Goal: Information Seeking & Learning: Find specific fact

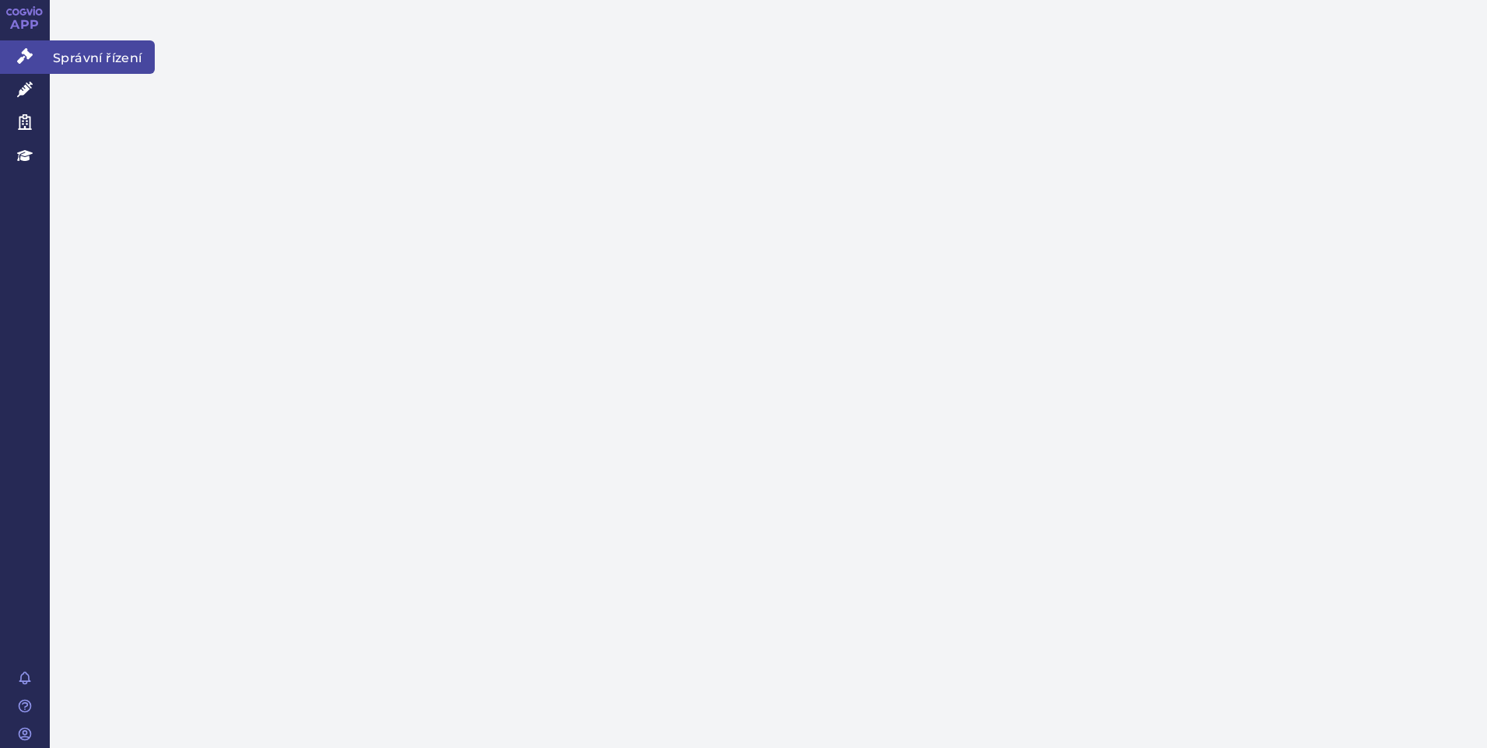
click at [37, 56] on link "Správní řízení" at bounding box center [25, 56] width 50 height 33
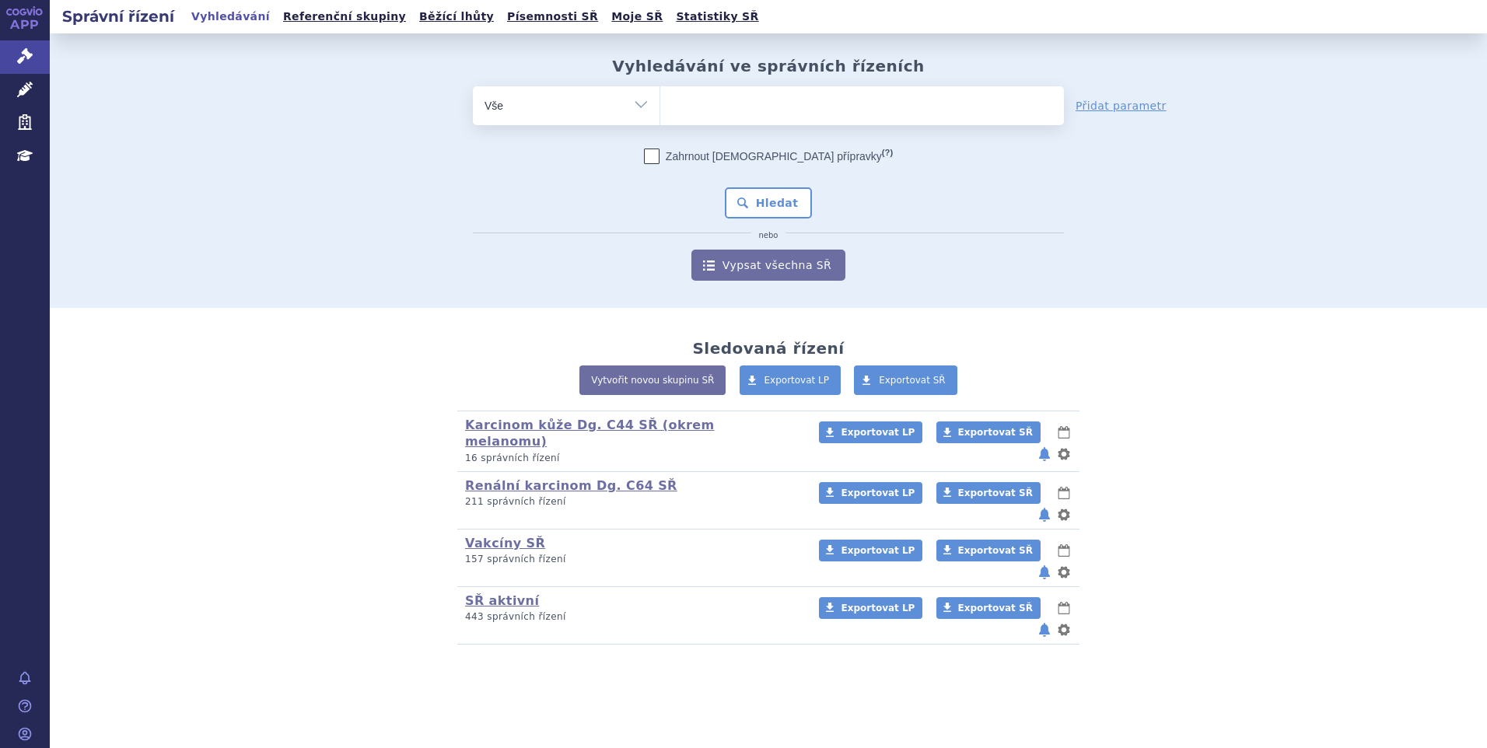
drag, startPoint x: 0, startPoint y: 0, endPoint x: 676, endPoint y: 106, distance: 684.0
click at [676, 106] on input "search" at bounding box center [676, 103] width 9 height 19
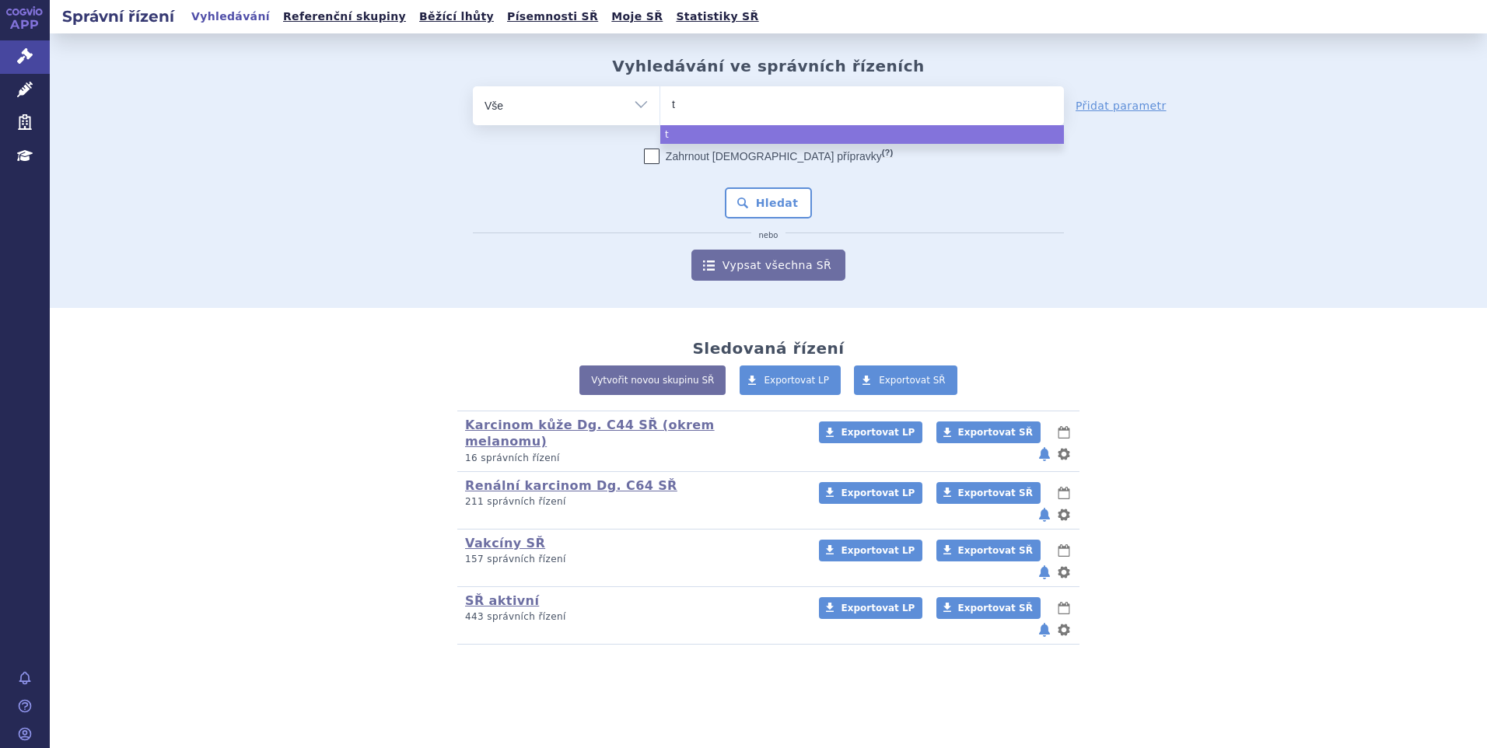
type input "ta"
type input "tav"
type input "tavn"
type input "tavne"
type input "tavneos"
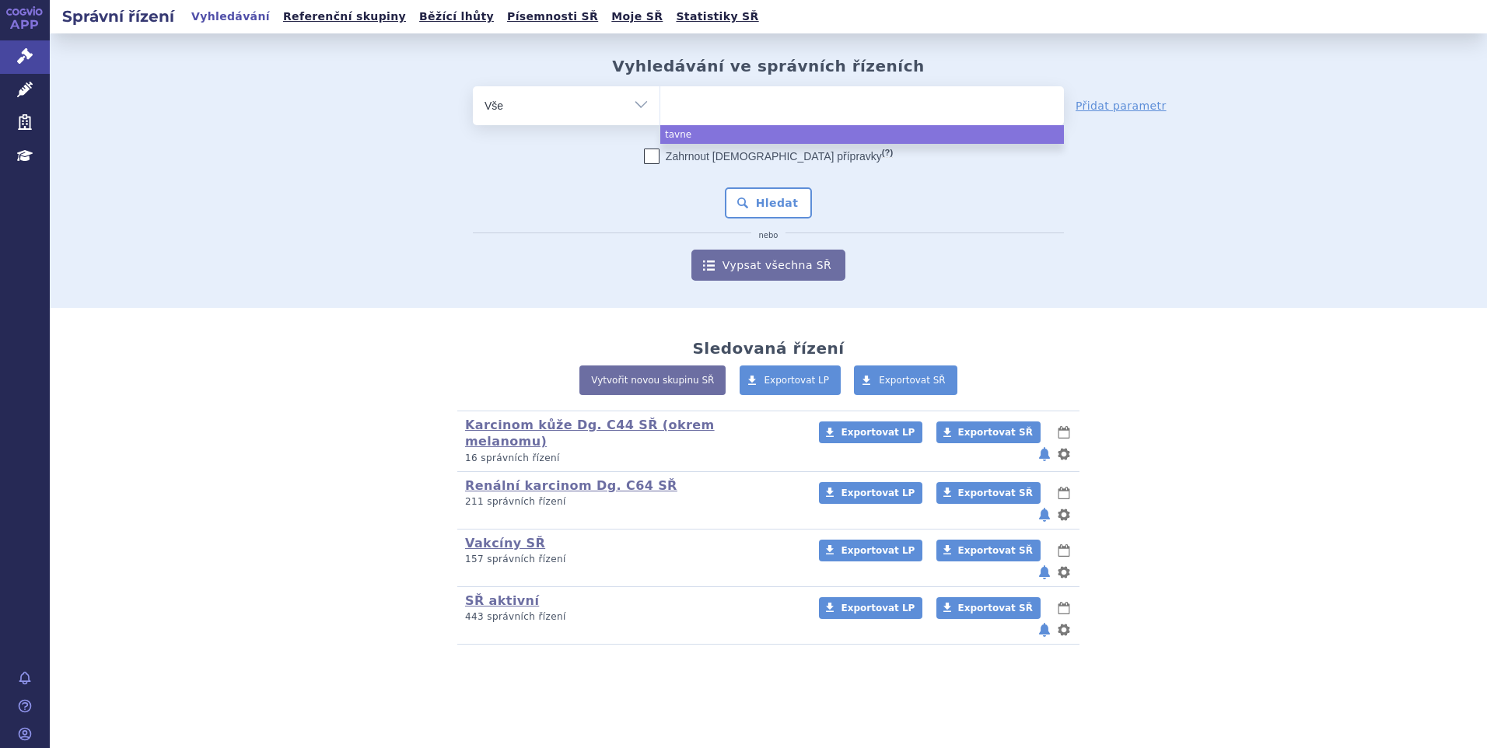
select select "tavneos"
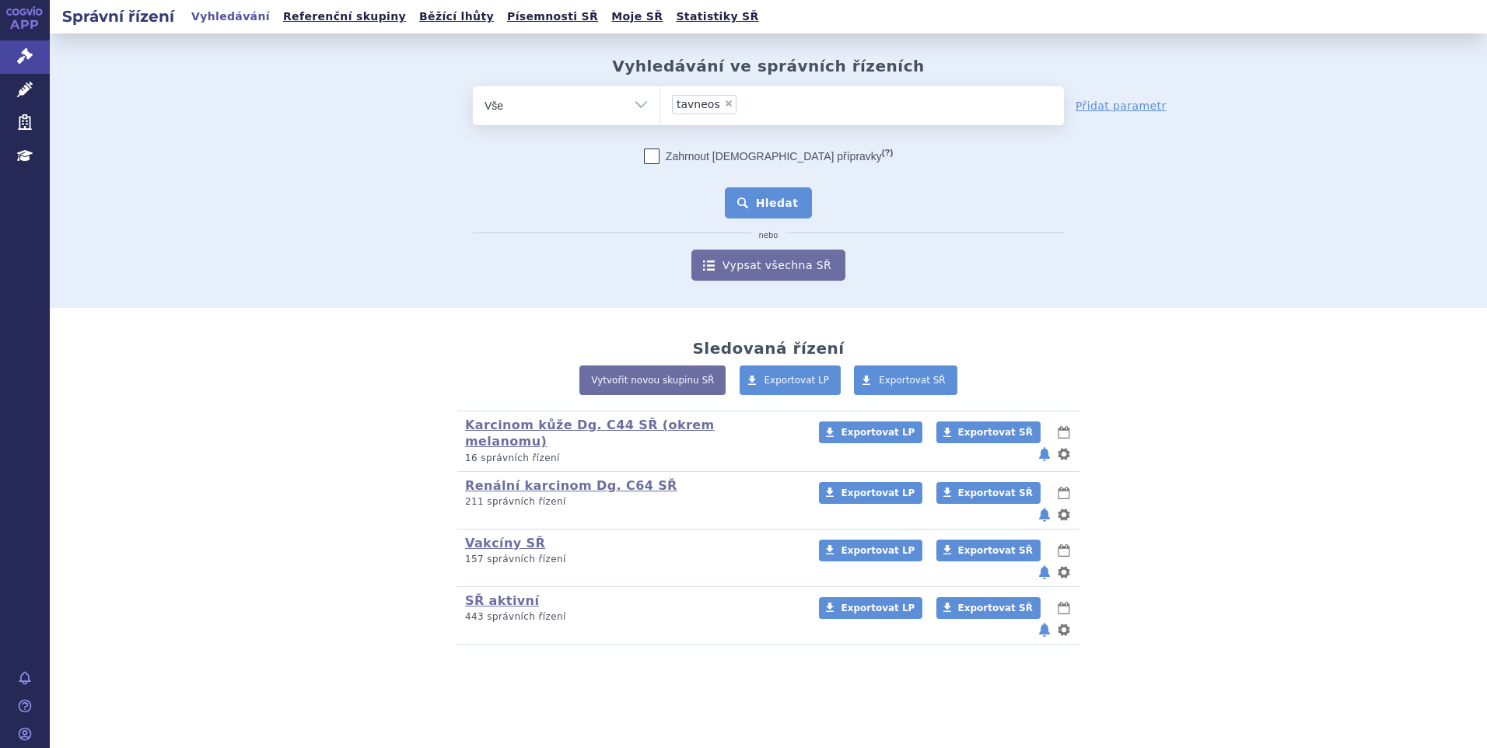
click at [792, 198] on button "Hledat" at bounding box center [769, 202] width 88 height 31
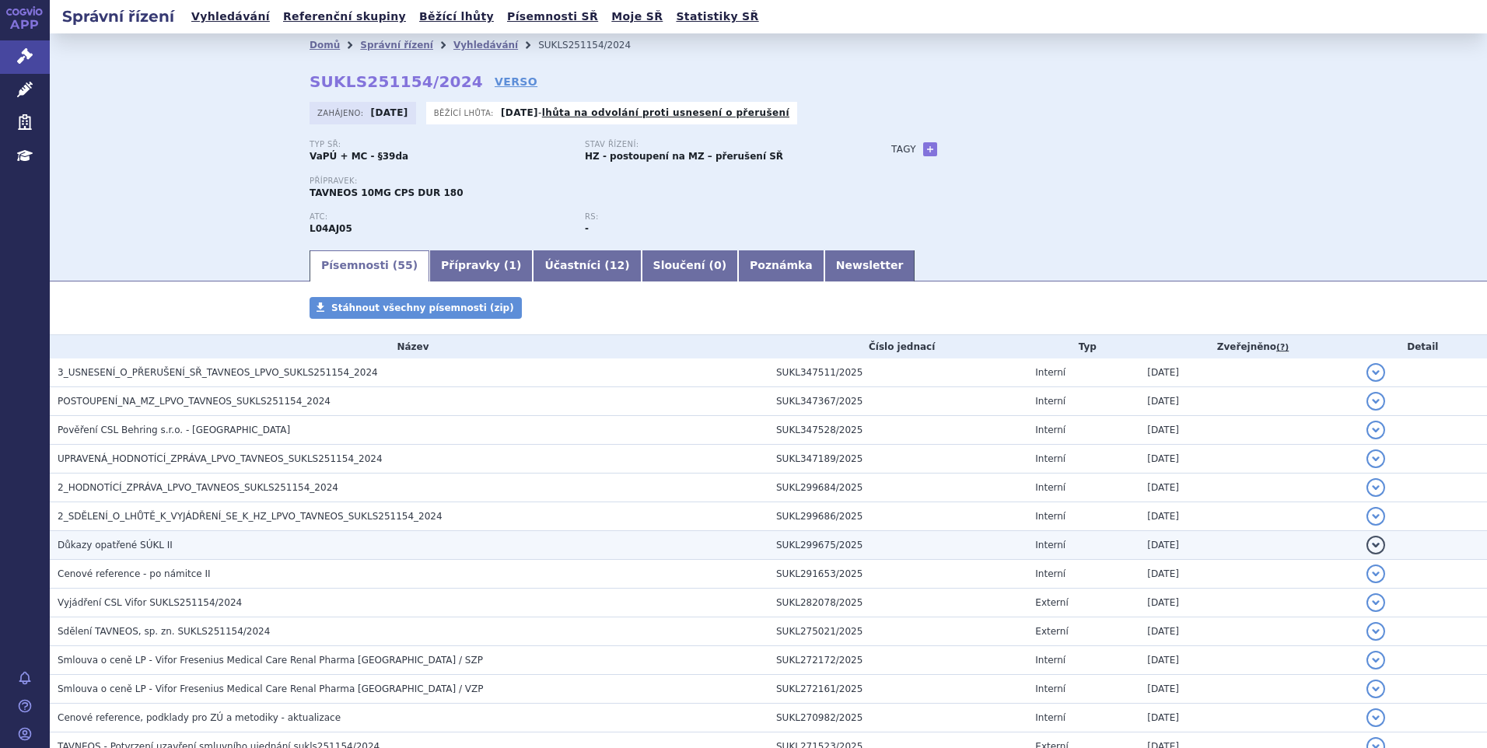
scroll to position [156, 0]
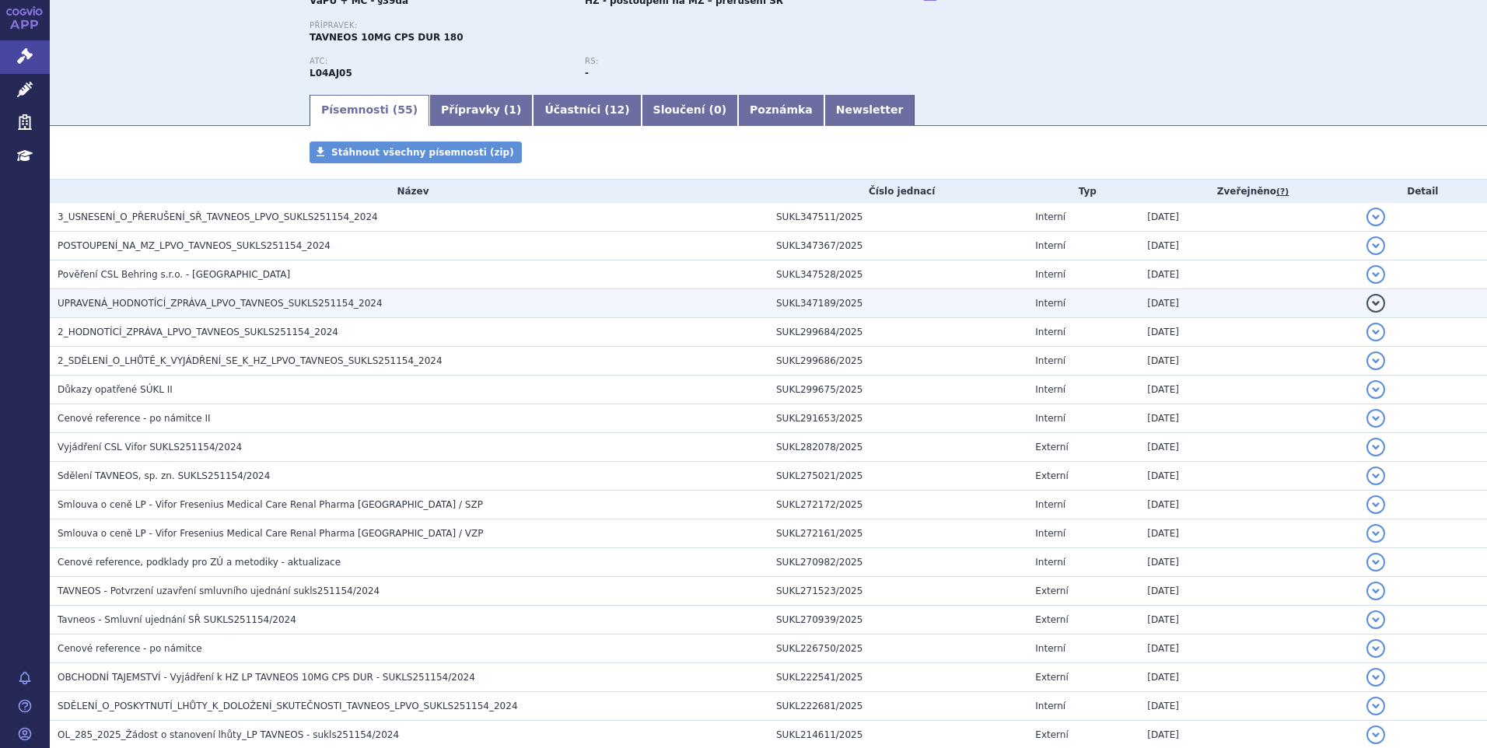
click at [207, 289] on td "UPRAVENÁ_HODNOTÍCÍ_ZPRÁVA_LPVO_TAVNEOS_SUKLS251154_2024" at bounding box center [409, 303] width 719 height 29
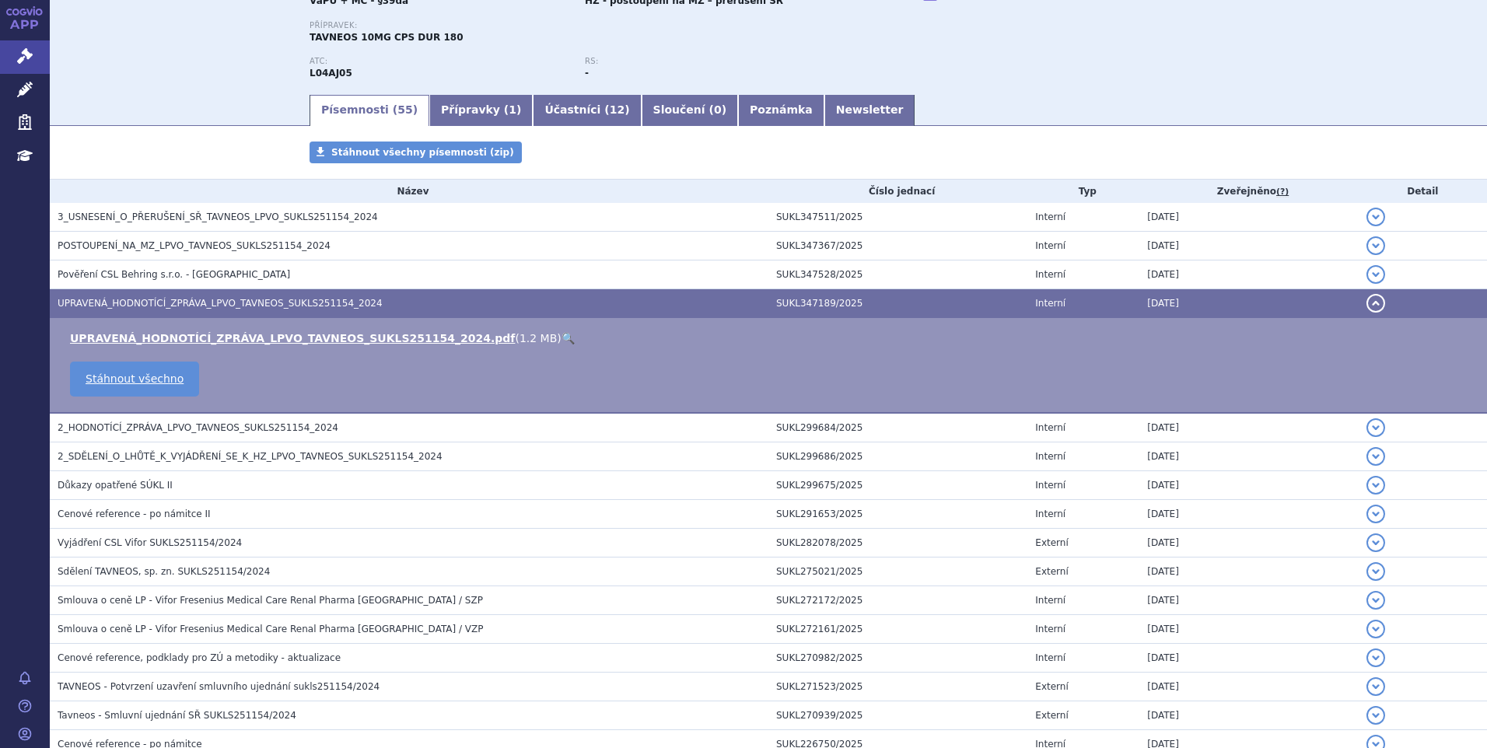
click at [561, 334] on link "🔍" at bounding box center [567, 338] width 13 height 12
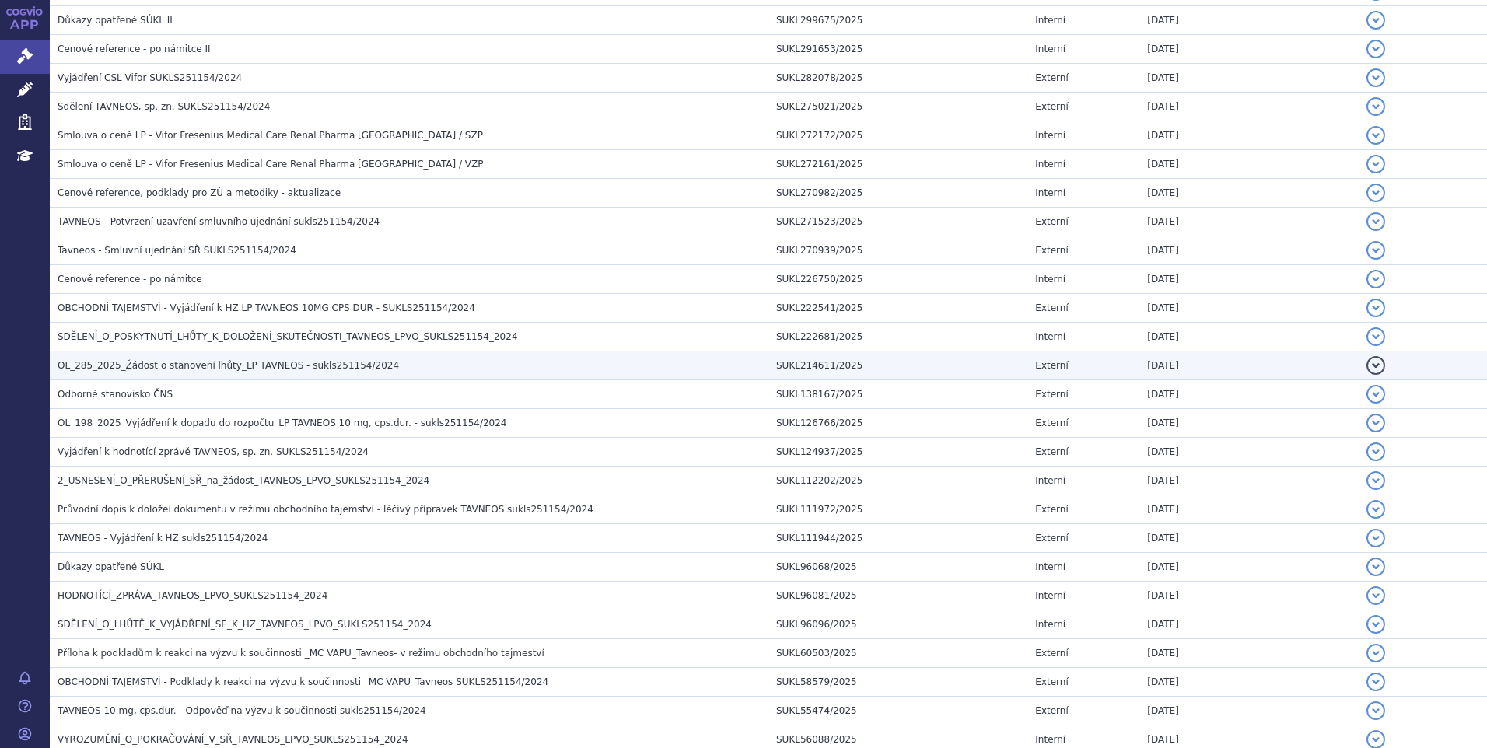
scroll to position [622, 0]
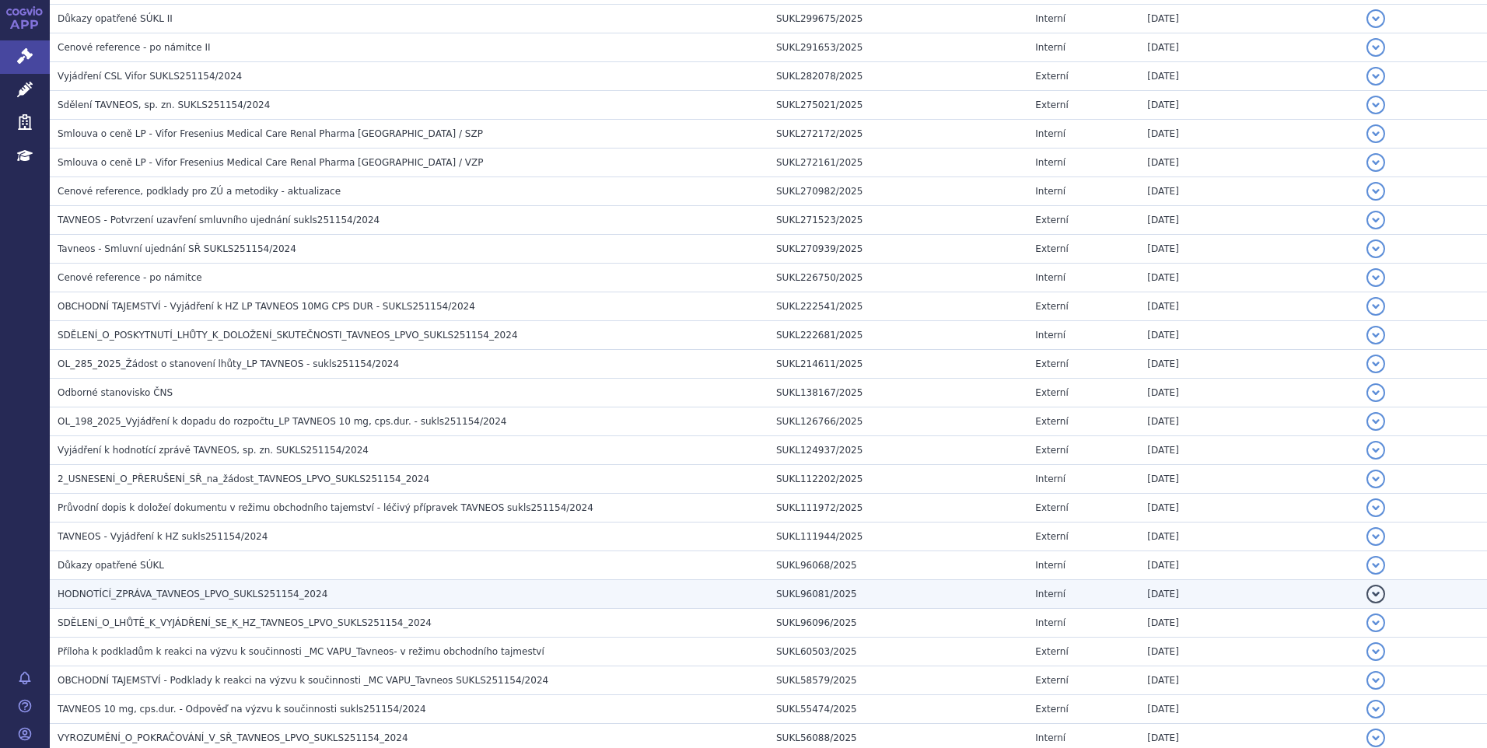
click at [148, 589] on span "HODNOTÍCÍ_ZPRÁVA_TAVNEOS_LPVO_SUKLS251154_2024" at bounding box center [193, 594] width 270 height 11
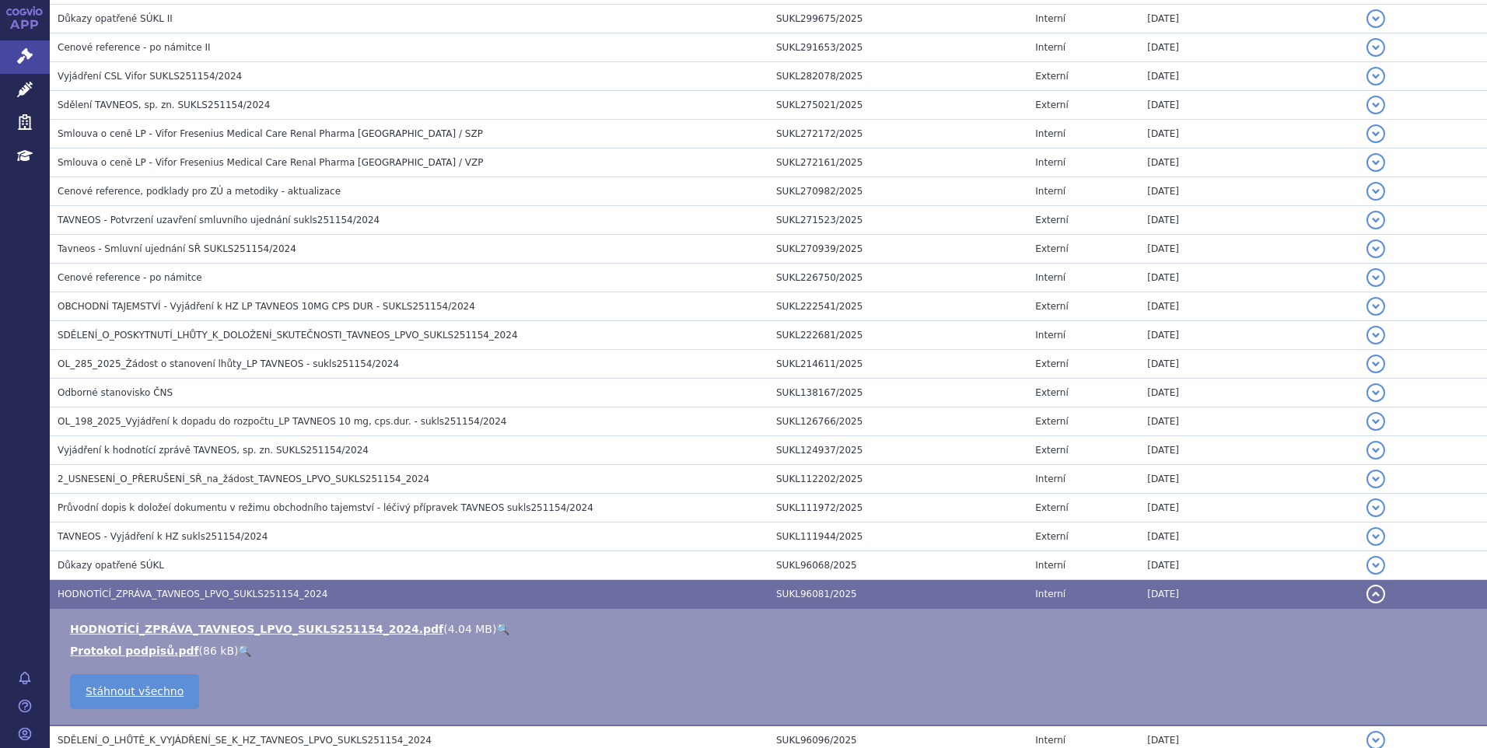
click at [496, 626] on link "🔍" at bounding box center [502, 629] width 13 height 12
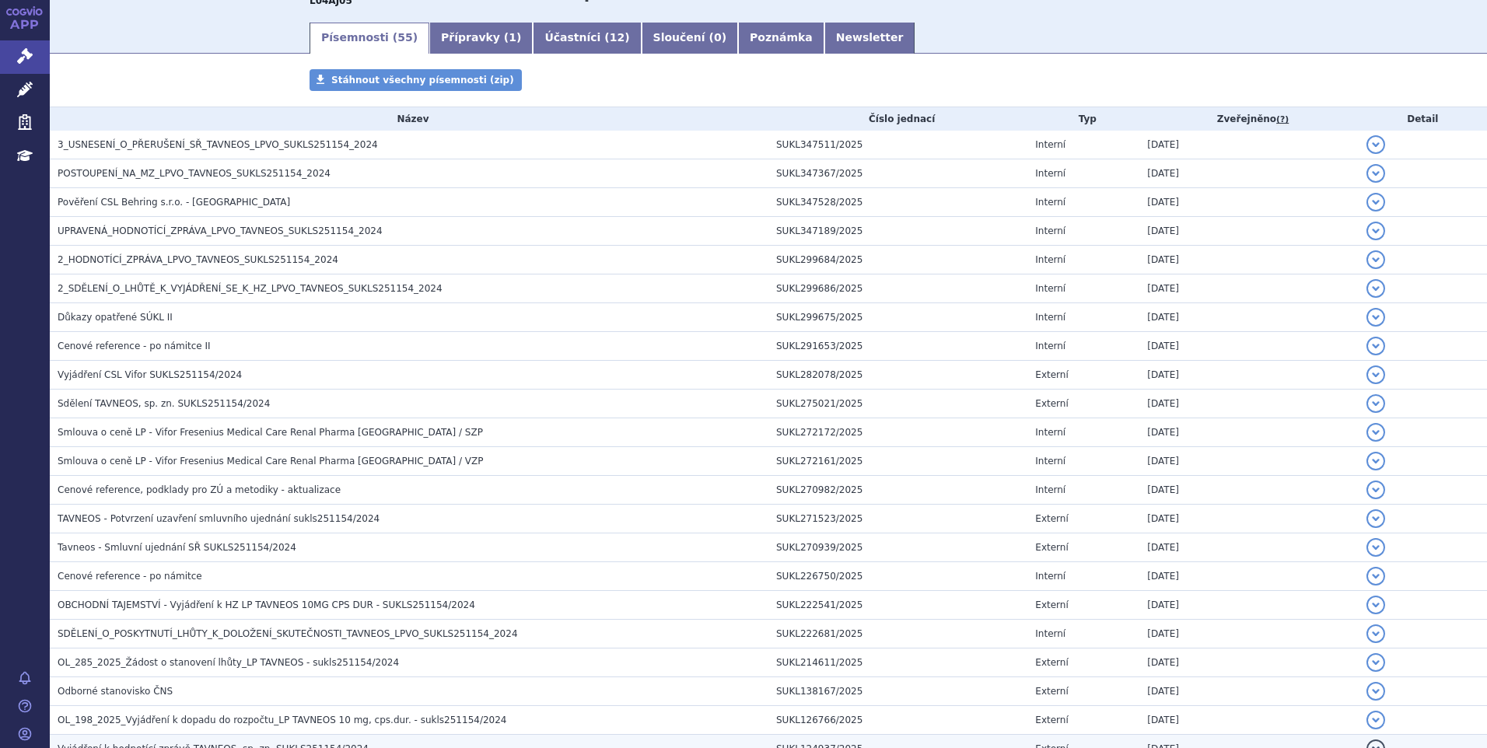
scroll to position [215, 0]
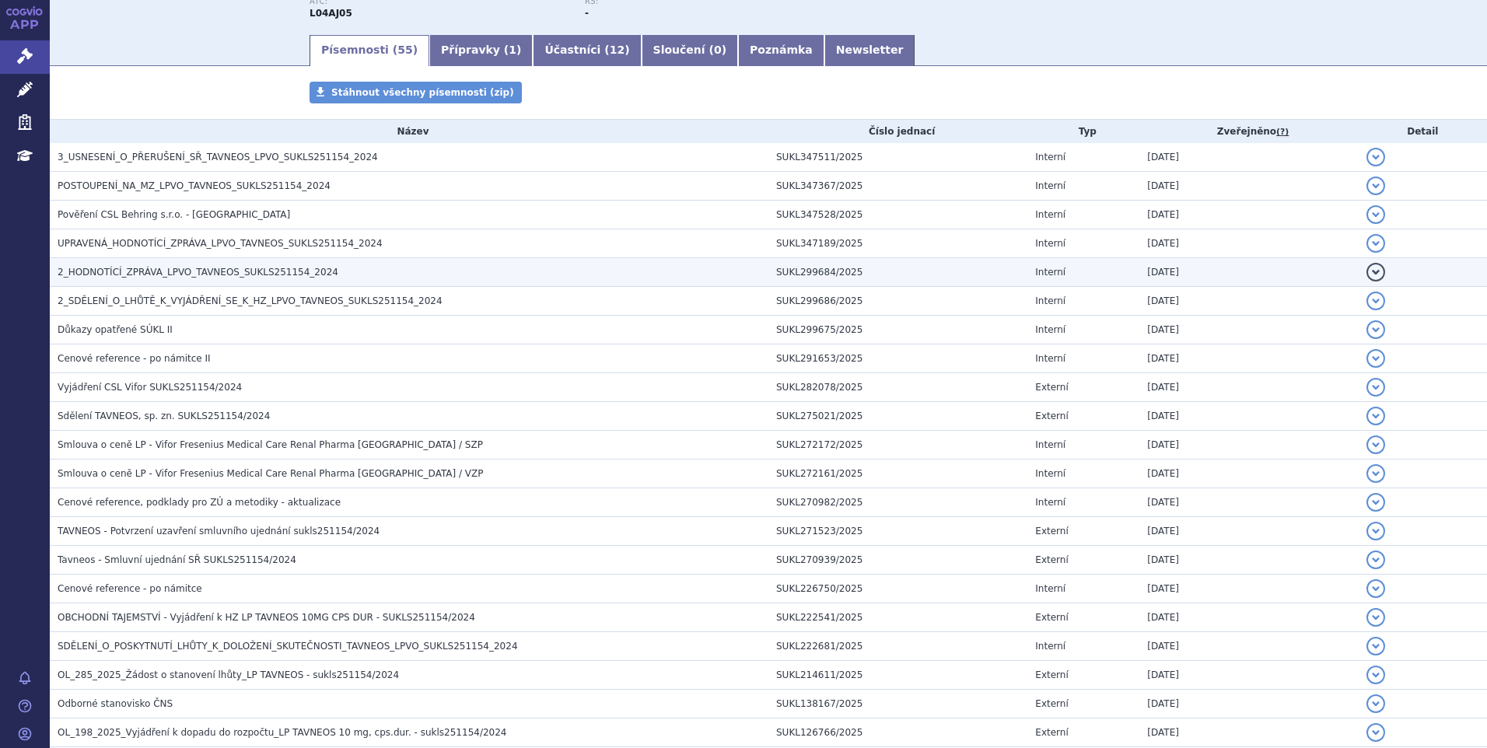
click at [140, 268] on span "2_HODNOTÍCÍ_ZPRÁVA_LPVO_TAVNEOS_SUKLS251154_2024" at bounding box center [198, 272] width 281 height 11
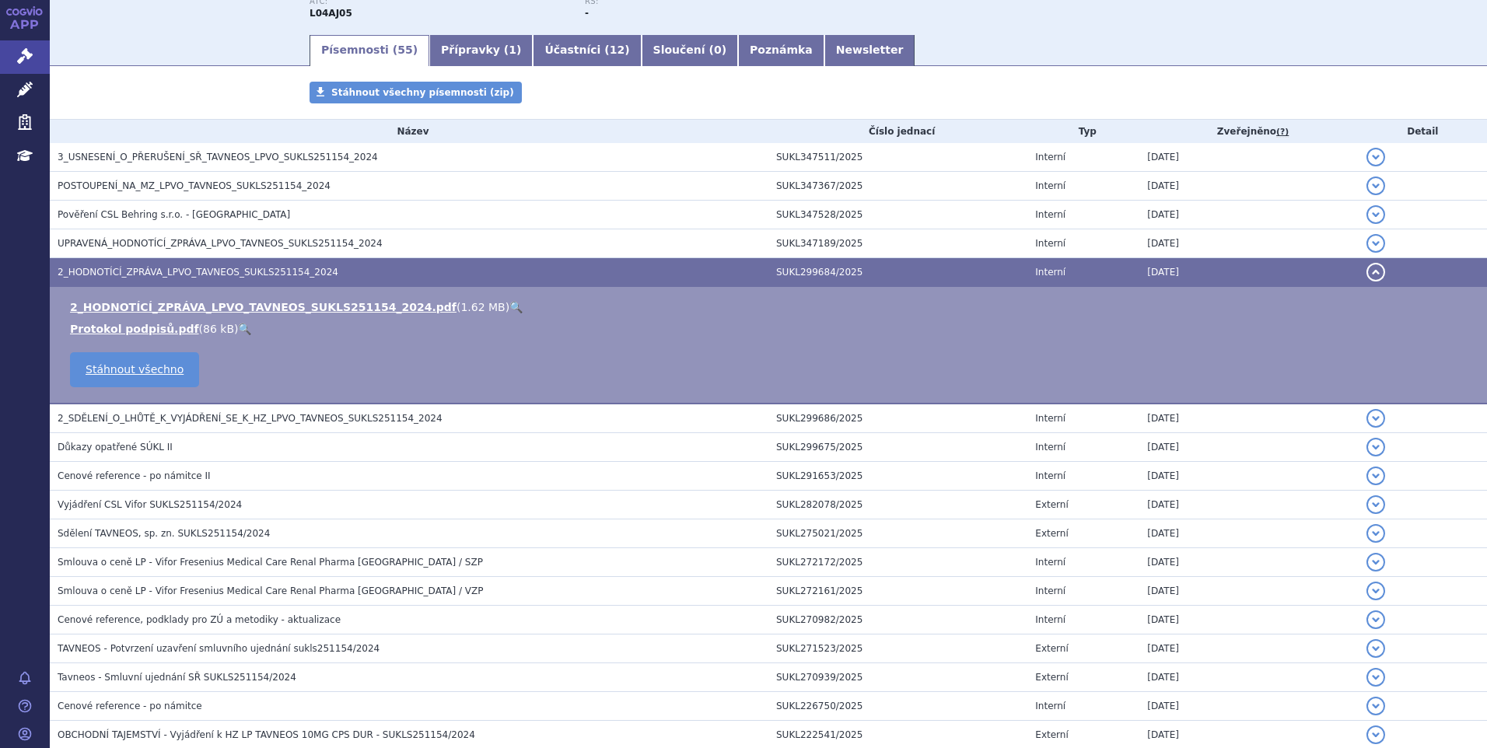
click at [509, 301] on link "🔍" at bounding box center [515, 307] width 13 height 12
